Goal: Information Seeking & Learning: Find specific page/section

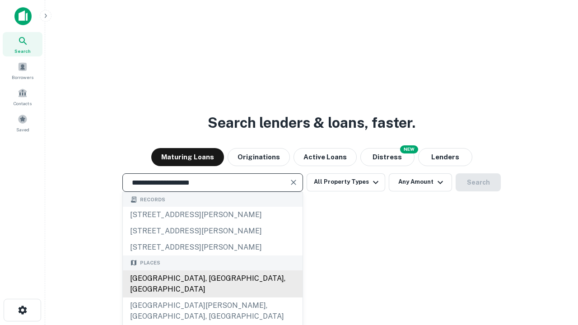
click at [212, 297] on div "[GEOGRAPHIC_DATA], [GEOGRAPHIC_DATA], [GEOGRAPHIC_DATA]" at bounding box center [213, 283] width 180 height 27
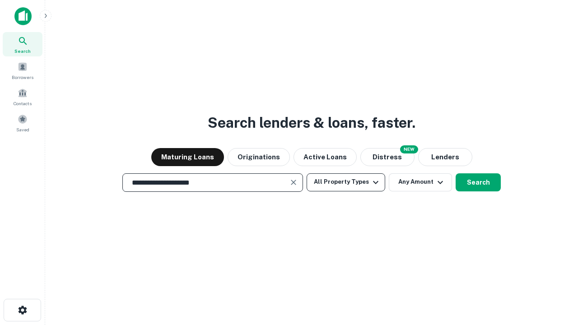
type input "**********"
click at [346, 182] on button "All Property Types" at bounding box center [345, 182] width 79 height 18
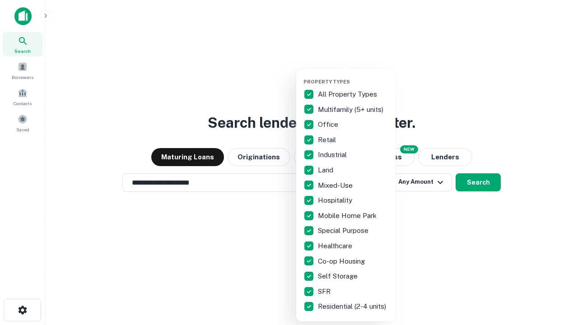
click at [353, 76] on button "button" at bounding box center [352, 76] width 99 height 0
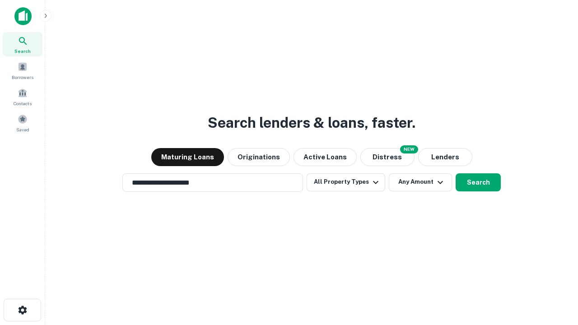
scroll to position [14, 0]
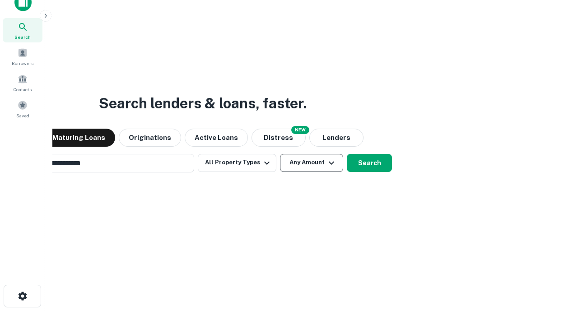
click at [280, 154] on button "Any Amount" at bounding box center [311, 163] width 63 height 18
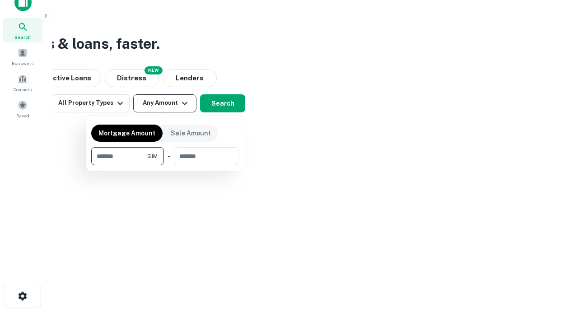
scroll to position [14, 0]
type input "*******"
click at [165, 165] on button "button" at bounding box center [164, 165] width 147 height 0
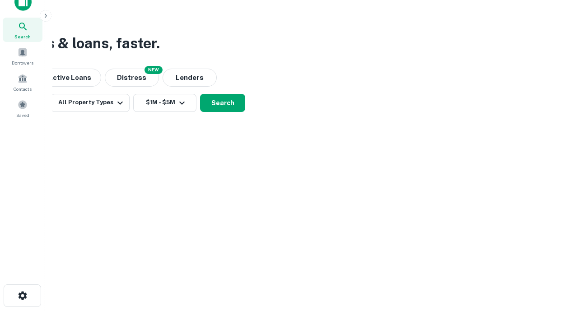
scroll to position [14, 0]
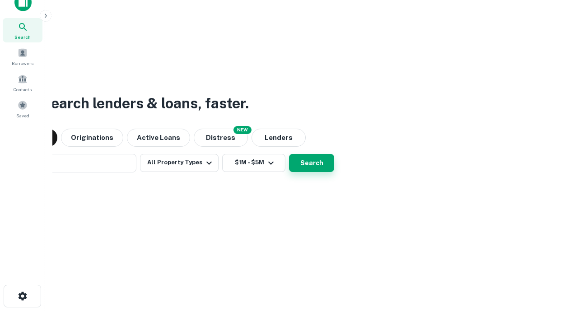
click at [289, 154] on button "Search" at bounding box center [311, 163] width 45 height 18
